Goal: Navigation & Orientation: Find specific page/section

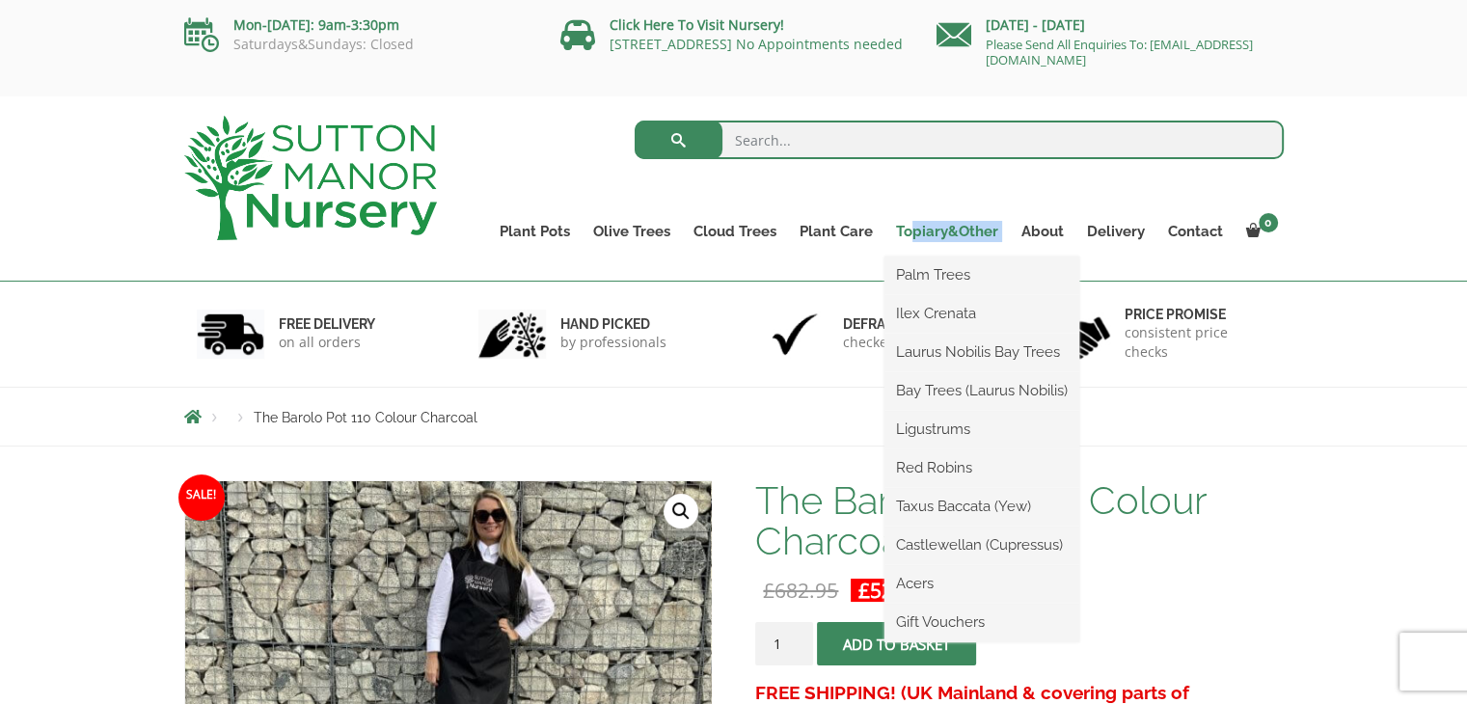
drag, startPoint x: 912, startPoint y: 240, endPoint x: 918, endPoint y: 230, distance: 12.1
click at [918, 230] on li "Topiary&Other Palm Trees Ilex Crenata Laurus Nobilis Bay Trees Bay Trees (Lauru…" at bounding box center [946, 237] width 125 height 39
click at [918, 230] on link "Topiary&Other" at bounding box center [946, 231] width 125 height 27
click at [929, 549] on link "Castlewellan (Cupressus)" at bounding box center [981, 544] width 195 height 29
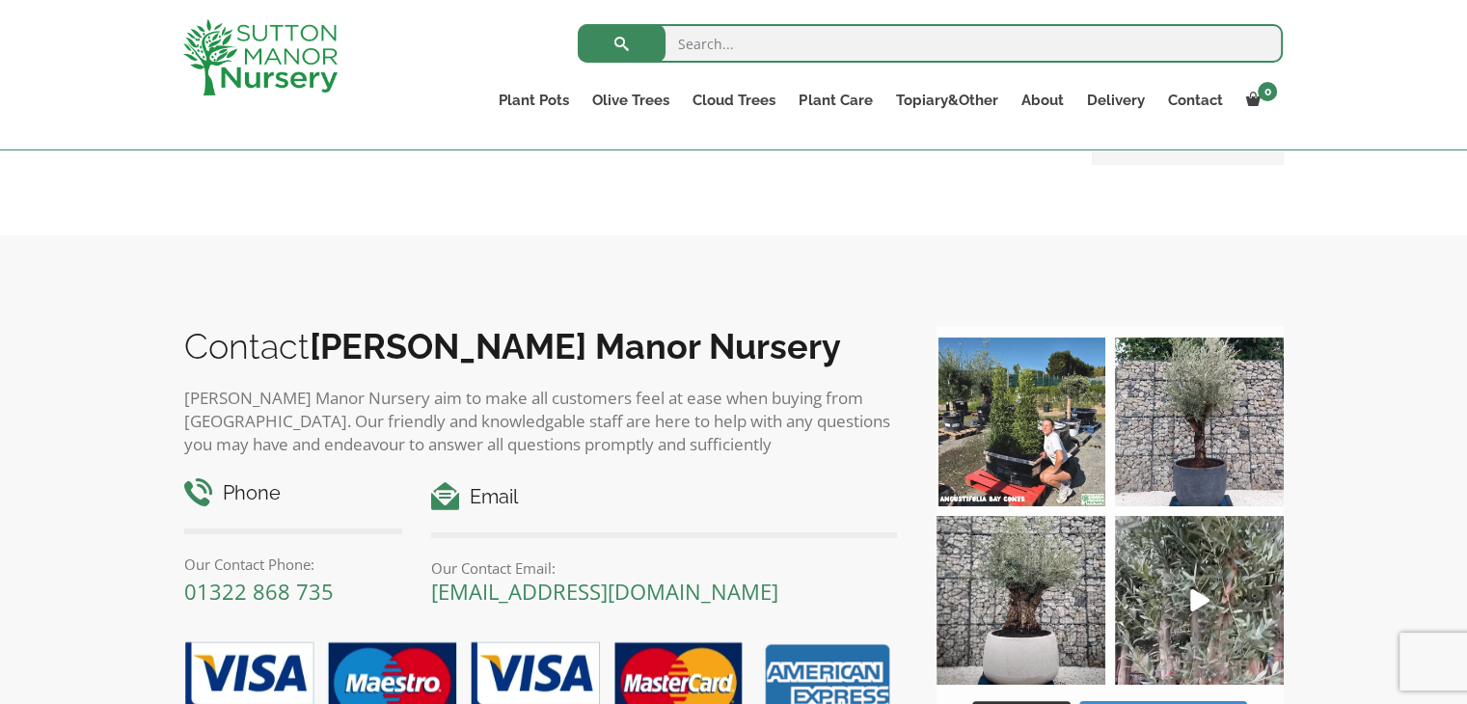
scroll to position [779, 0]
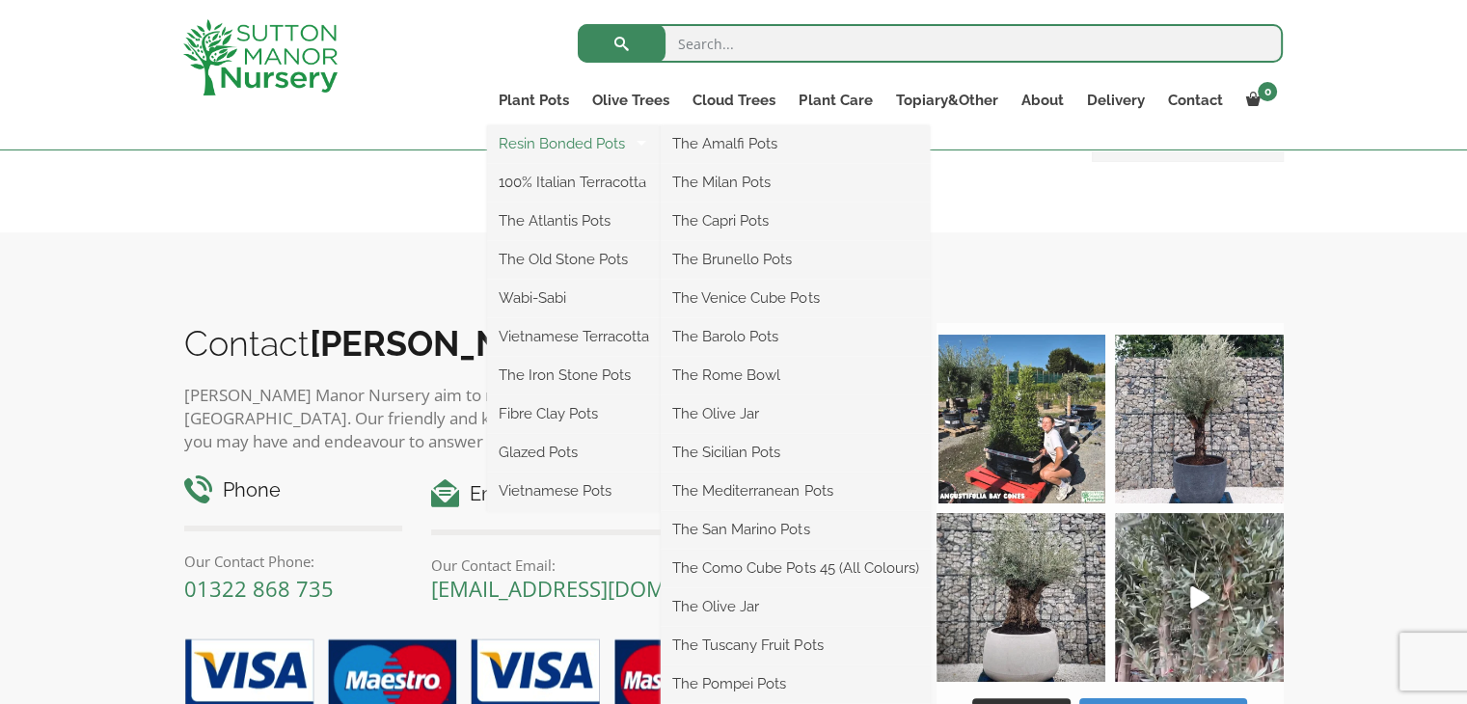
click at [539, 136] on link "Resin Bonded Pots" at bounding box center [574, 143] width 174 height 29
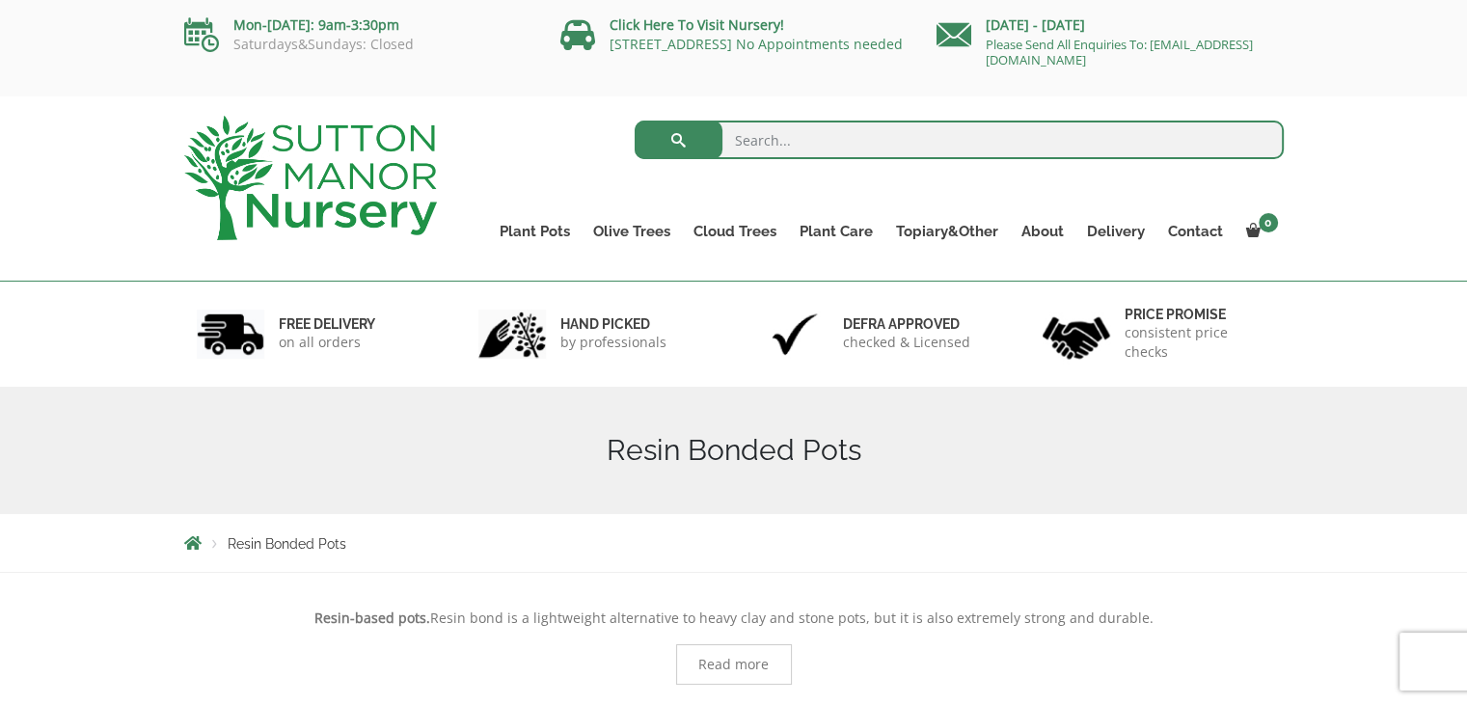
click at [760, 651] on span "Read more" at bounding box center [734, 664] width 116 height 41
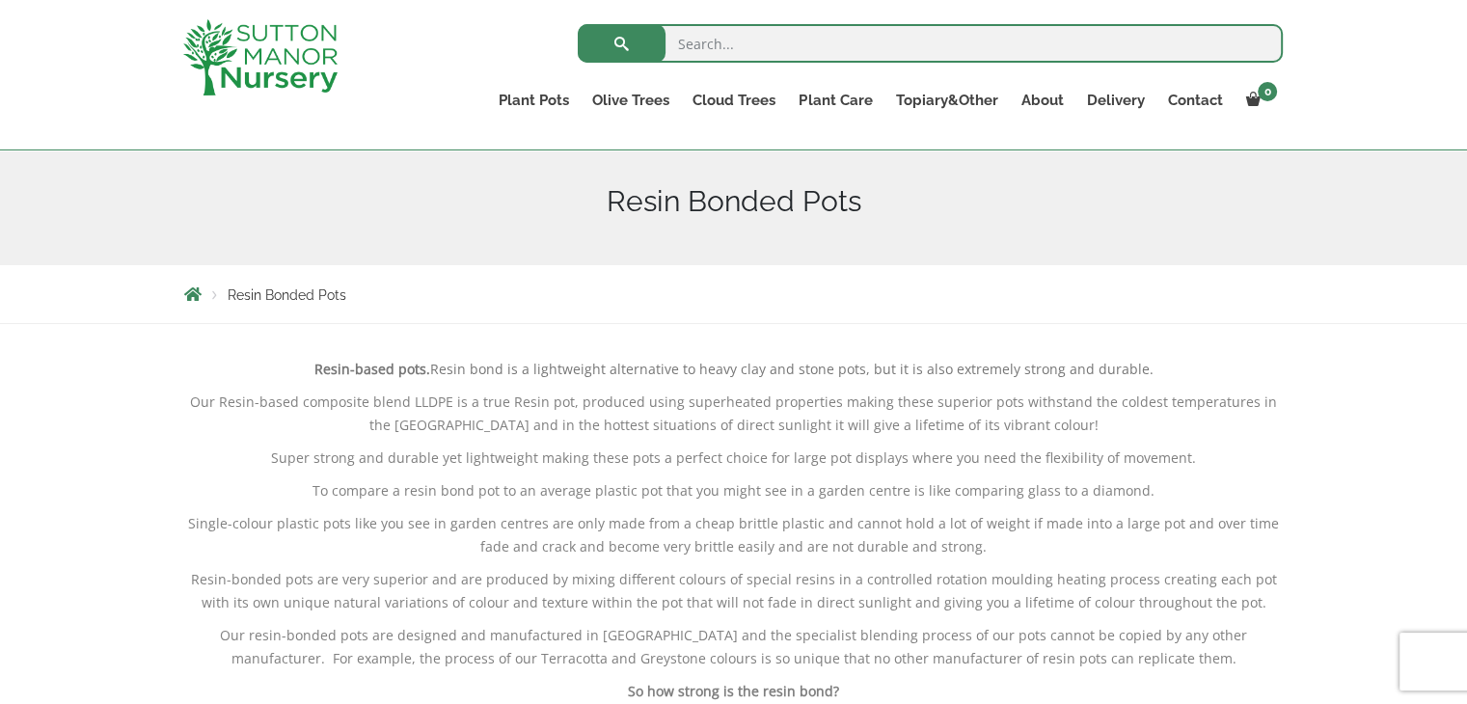
scroll to position [219, 0]
